Goal: Task Accomplishment & Management: Manage account settings

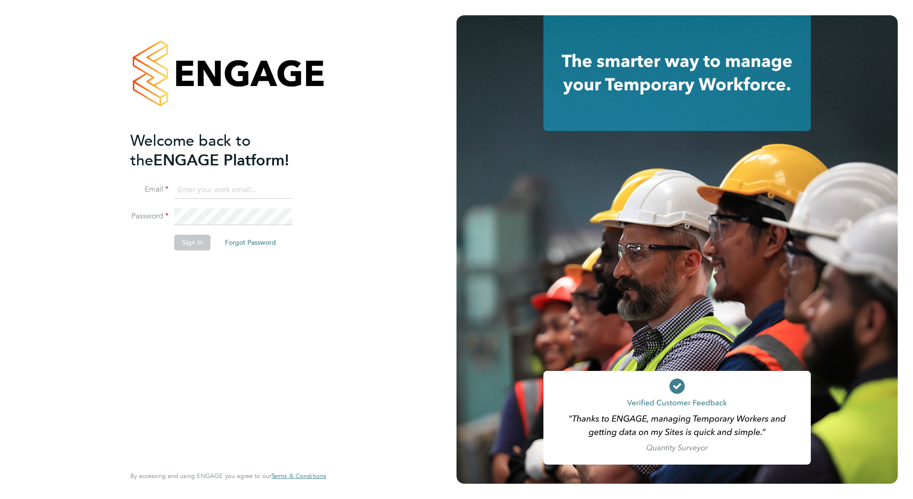
type input "dan.badger@vistry.co.uk"
click at [182, 244] on button "Sign In" at bounding box center [192, 242] width 36 height 15
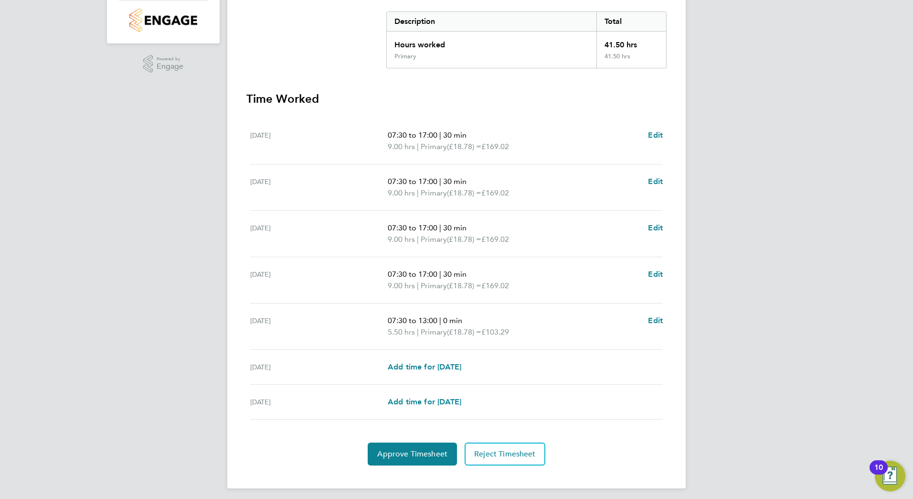
scroll to position [199, 0]
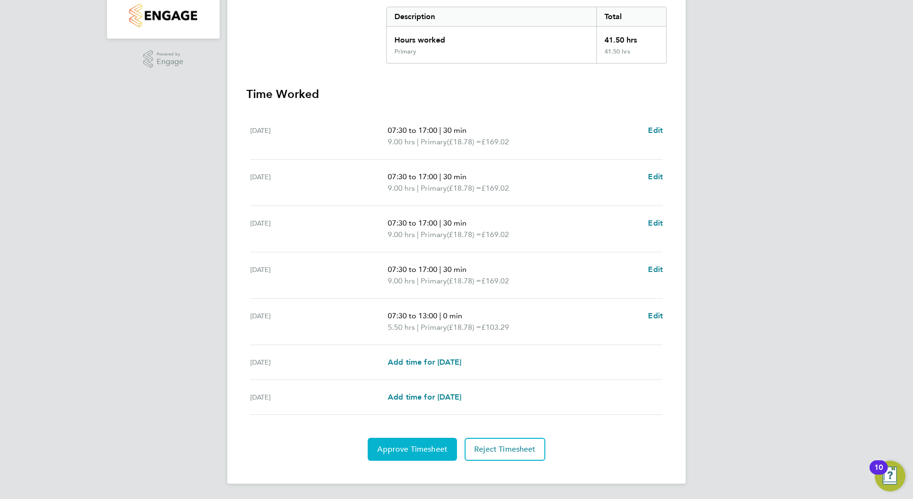
click at [427, 444] on span "Approve Timesheet" at bounding box center [412, 449] width 70 height 10
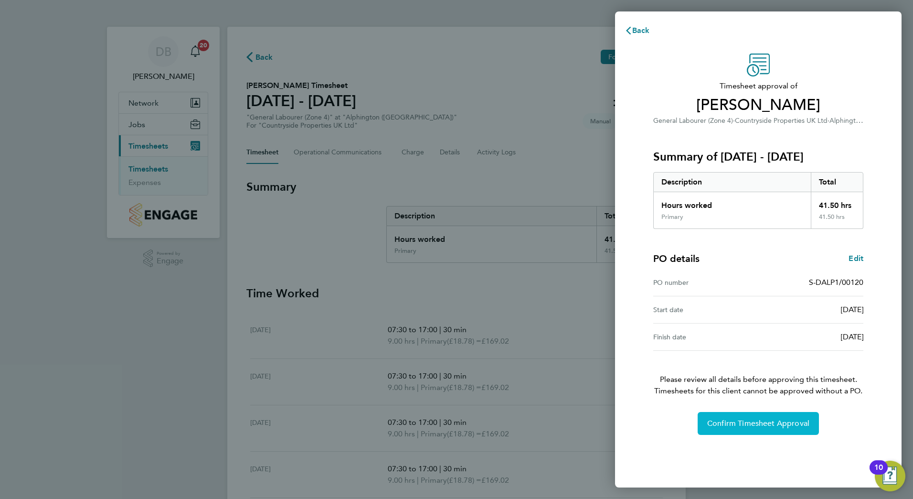
click at [749, 421] on span "Confirm Timesheet Approval" at bounding box center [758, 423] width 102 height 10
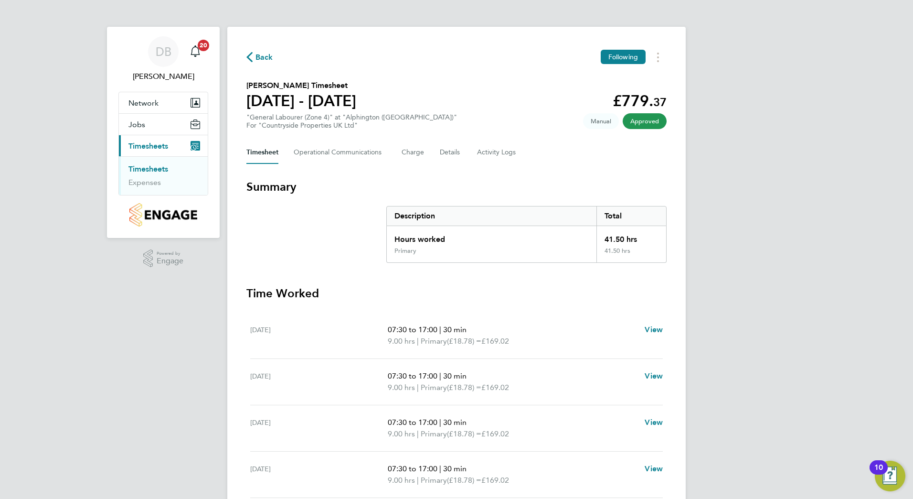
click at [159, 166] on link "Timesheets" at bounding box center [148, 168] width 40 height 9
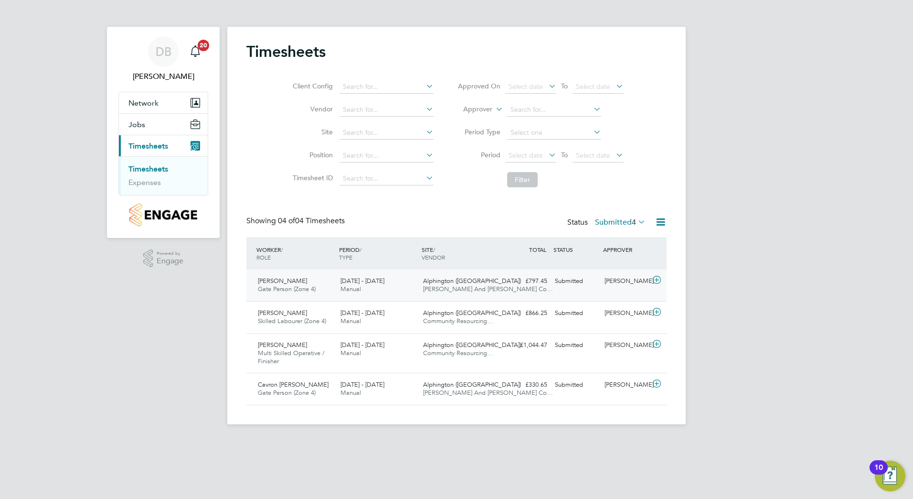
click at [656, 280] on icon at bounding box center [657, 280] width 12 height 8
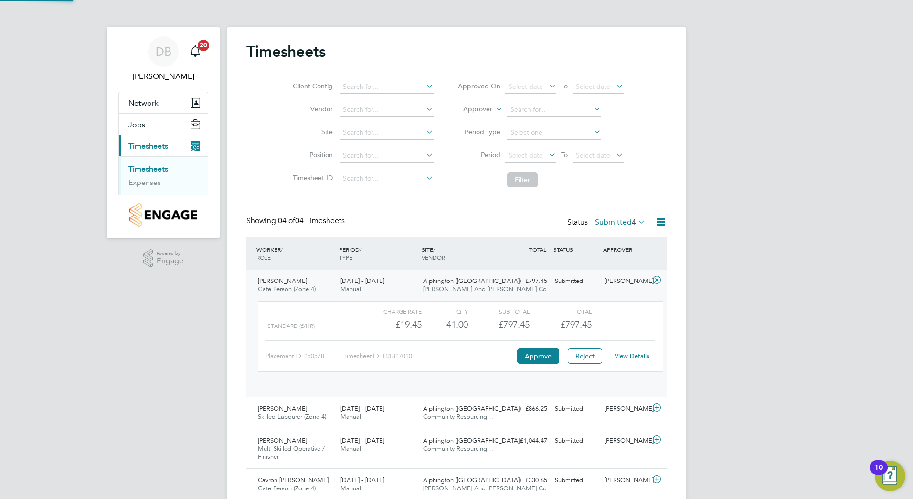
scroll to position [16, 93]
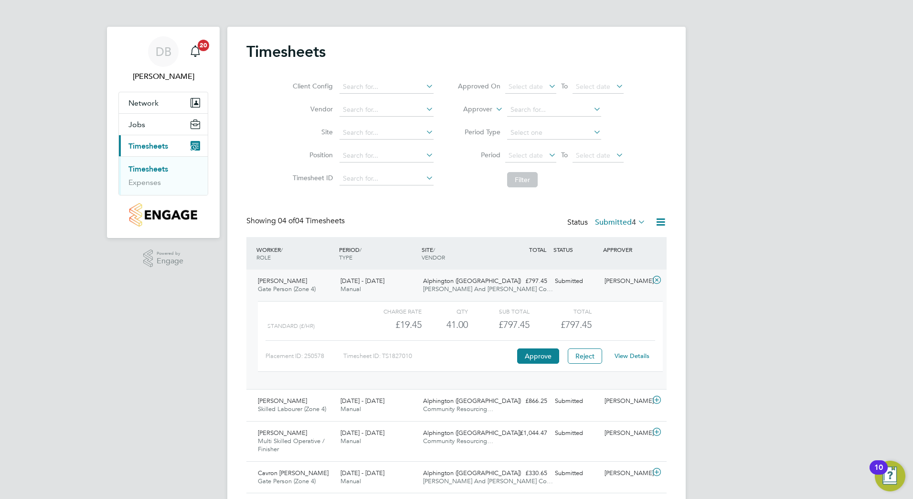
click at [641, 355] on link "View Details" at bounding box center [632, 356] width 35 height 8
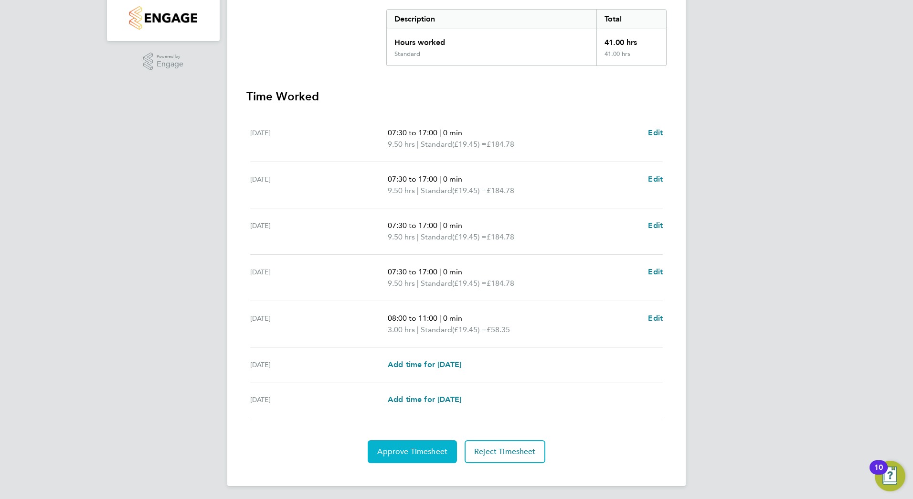
scroll to position [199, 0]
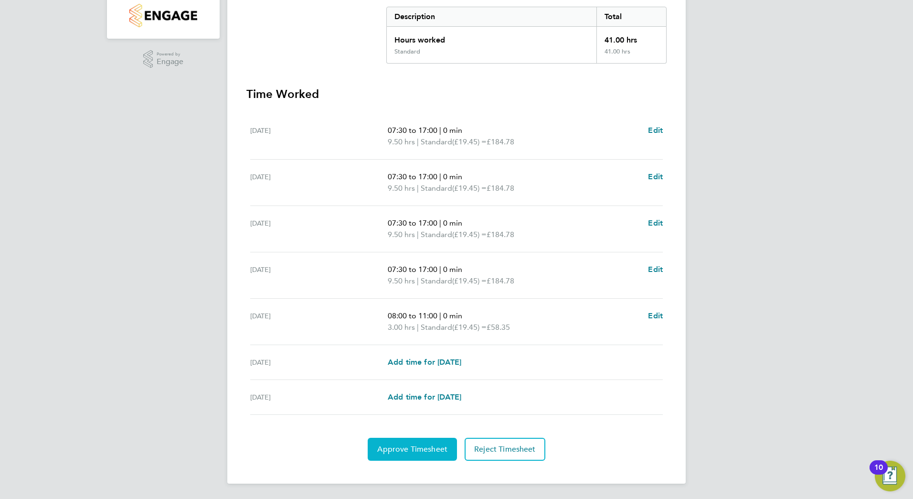
click at [426, 454] on button "Approve Timesheet" at bounding box center [412, 449] width 89 height 23
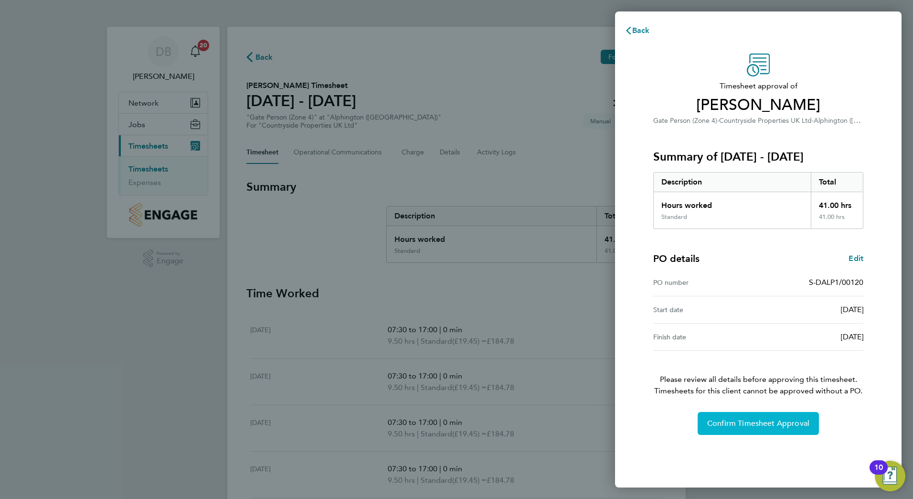
click at [728, 416] on button "Confirm Timesheet Approval" at bounding box center [758, 423] width 121 height 23
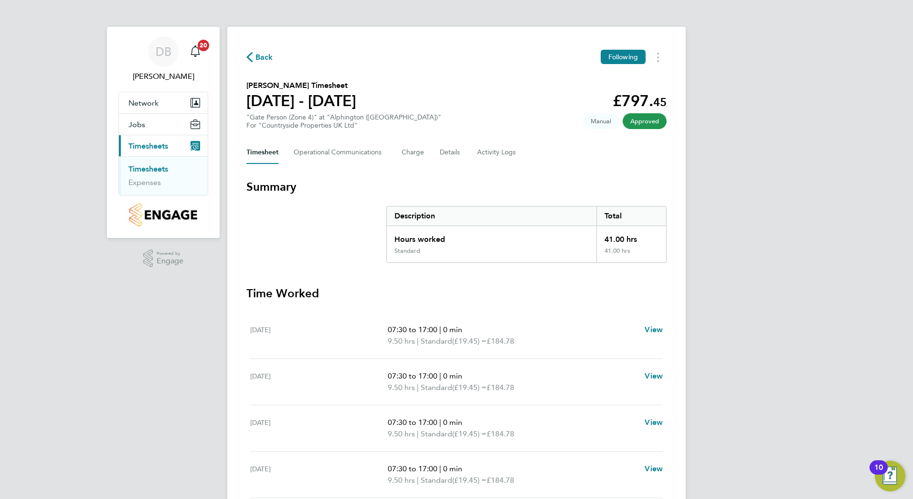
click at [141, 165] on link "Timesheets" at bounding box center [148, 168] width 40 height 9
